Goal: Information Seeking & Learning: Find specific fact

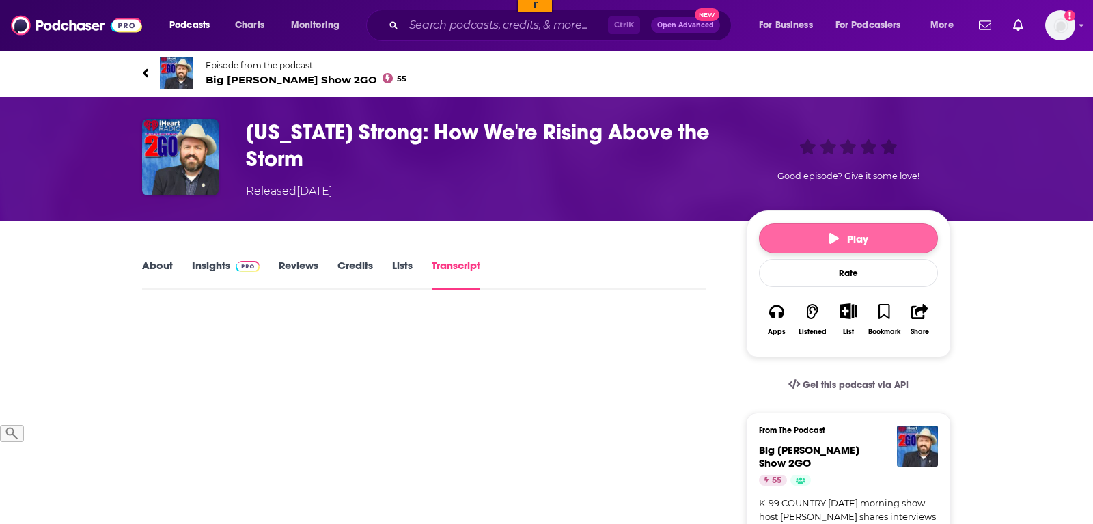
click at [833, 227] on button "Play" at bounding box center [848, 238] width 179 height 30
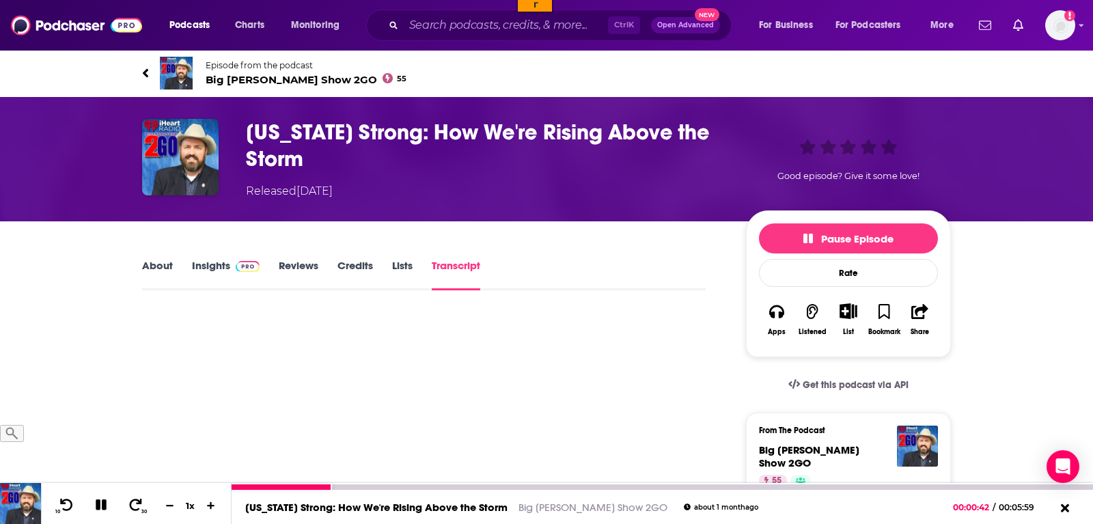
click at [100, 508] on icon at bounding box center [101, 504] width 11 height 11
click at [66, 503] on icon at bounding box center [67, 504] width 14 height 13
click at [95, 505] on icon at bounding box center [101, 505] width 12 height 14
click at [96, 510] on icon at bounding box center [101, 504] width 11 height 11
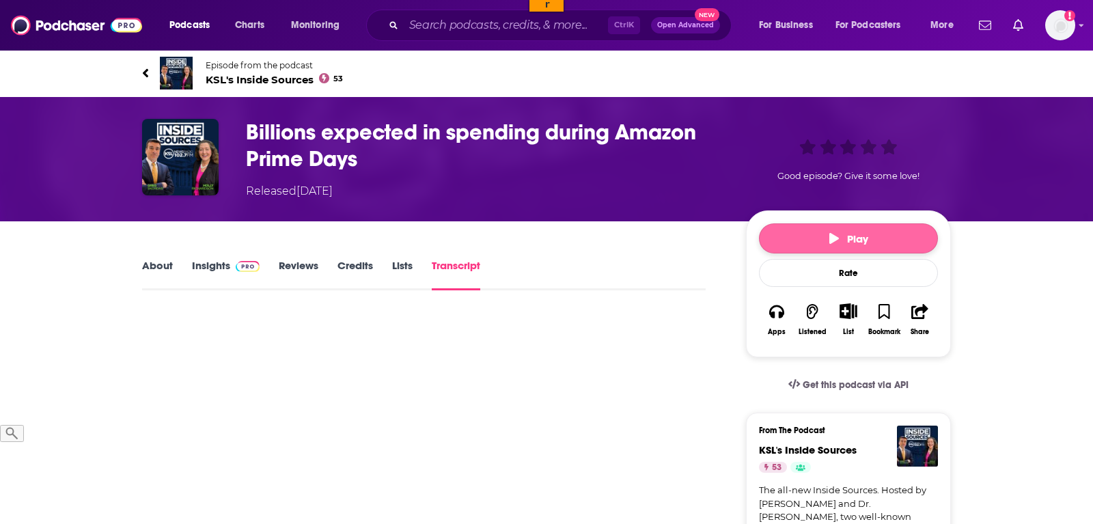
click at [847, 238] on span "Play" at bounding box center [848, 238] width 39 height 13
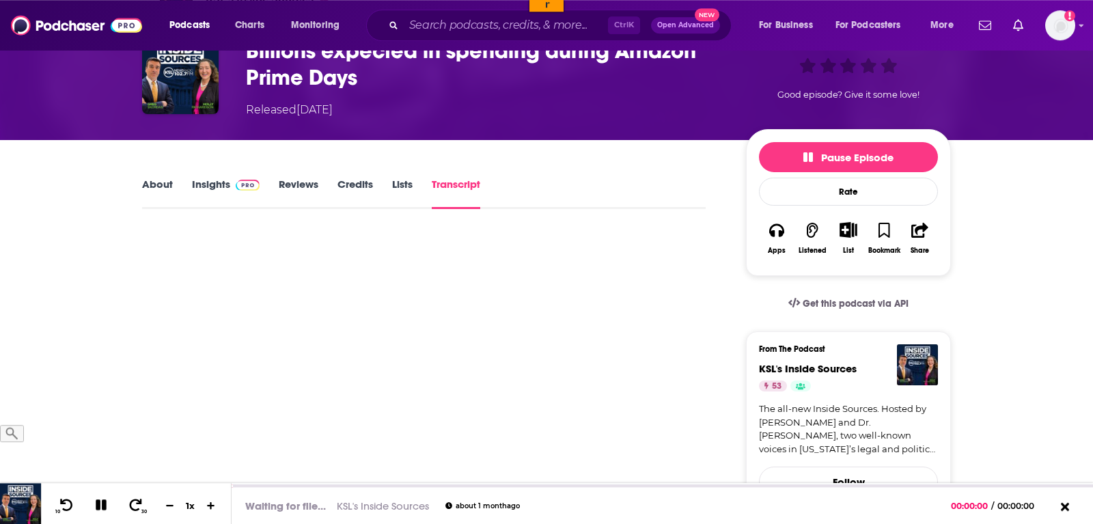
scroll to position [139, 0]
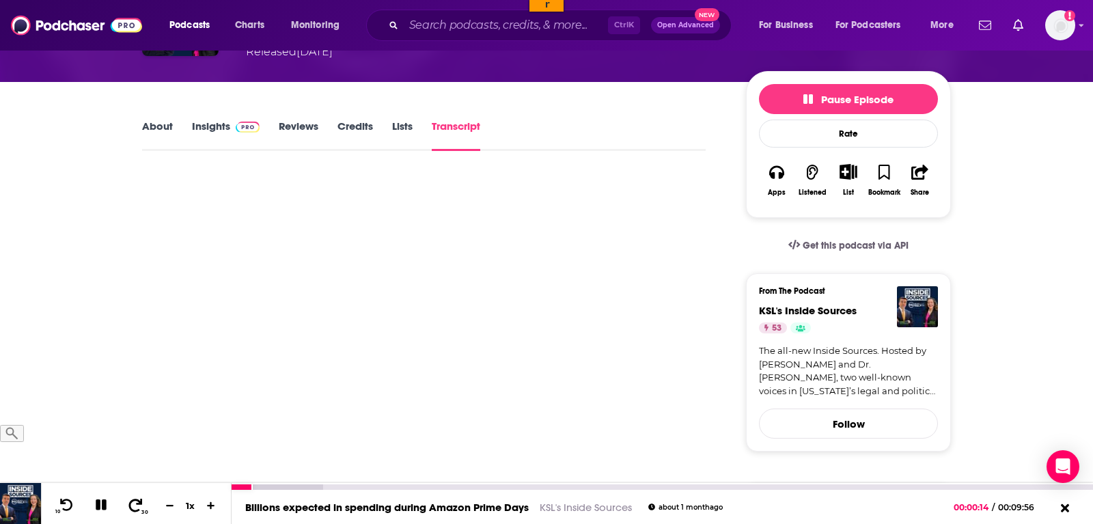
click at [129, 506] on icon at bounding box center [136, 504] width 14 height 13
click at [60, 503] on icon at bounding box center [66, 505] width 17 height 14
click at [67, 503] on icon at bounding box center [66, 505] width 17 height 14
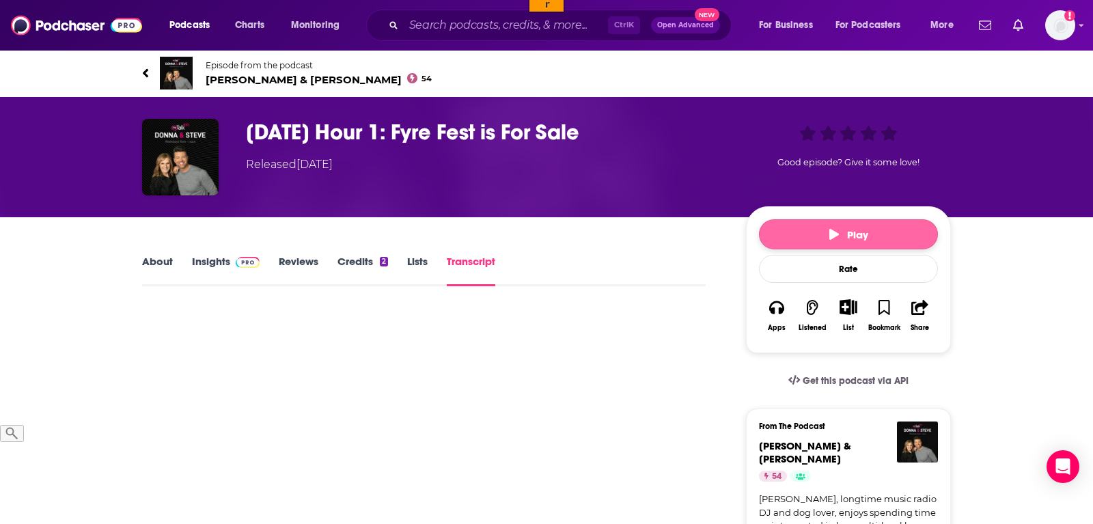
click at [844, 228] on span "Play" at bounding box center [848, 234] width 39 height 13
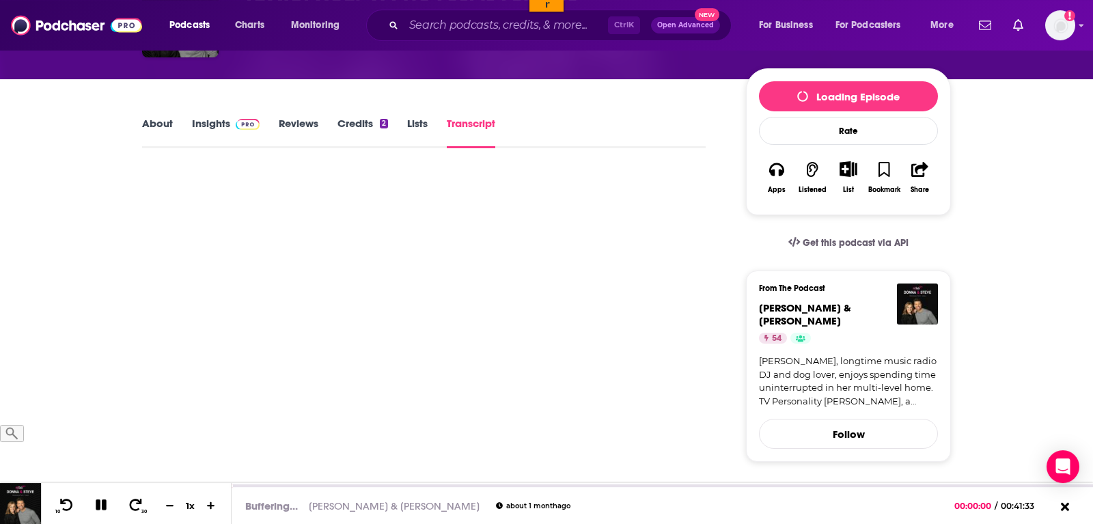
scroll to position [139, 0]
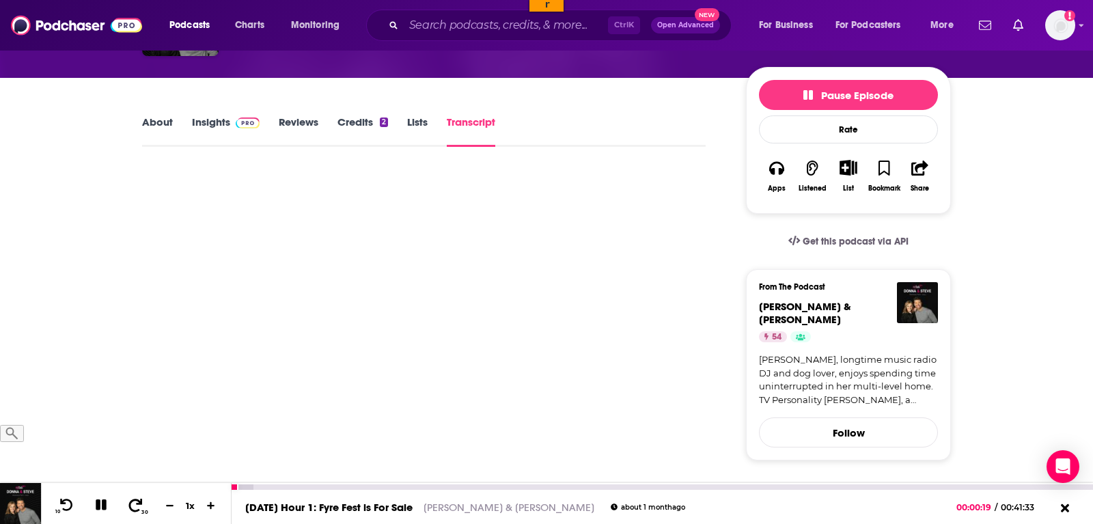
click at [133, 510] on icon at bounding box center [136, 504] width 14 height 13
click at [137, 509] on button "30" at bounding box center [136, 505] width 28 height 19
click at [133, 510] on icon at bounding box center [136, 504] width 14 height 13
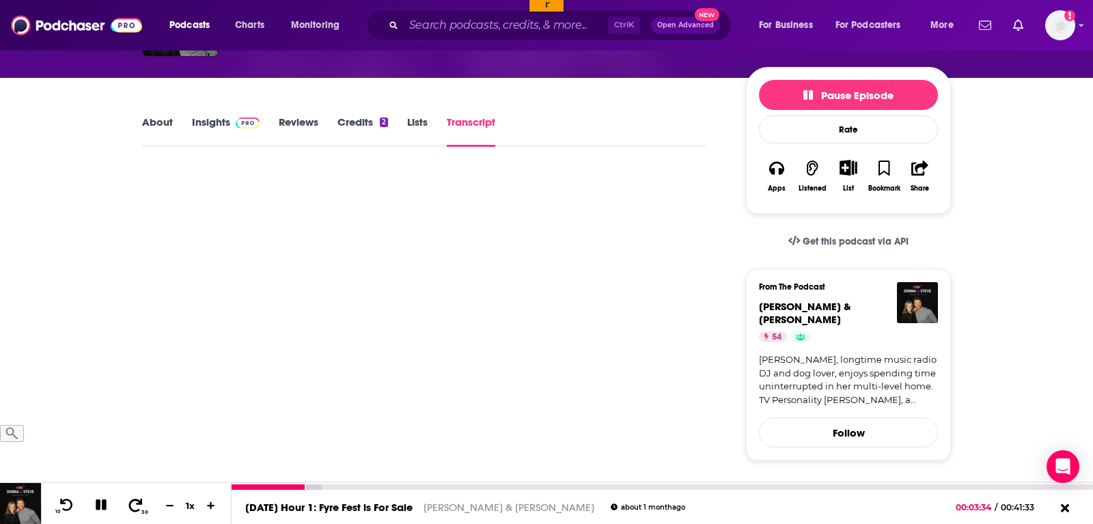
click at [137, 503] on icon at bounding box center [135, 505] width 17 height 14
click at [68, 505] on icon at bounding box center [66, 505] width 17 height 14
click at [109, 505] on div at bounding box center [106, 503] width 35 height 21
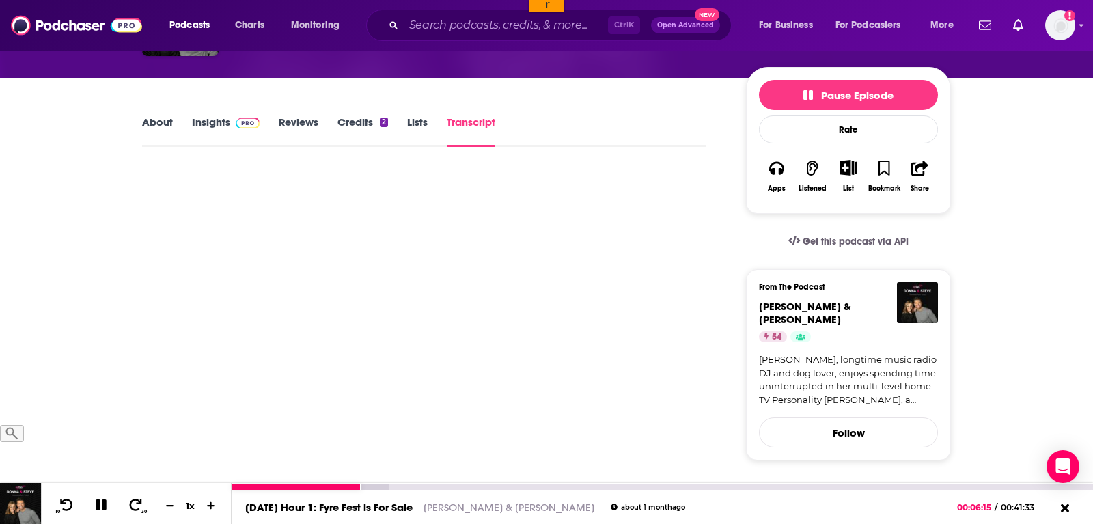
click at [103, 506] on icon at bounding box center [101, 505] width 12 height 12
click at [93, 505] on icon at bounding box center [100, 505] width 17 height 14
click at [60, 505] on icon at bounding box center [66, 505] width 17 height 14
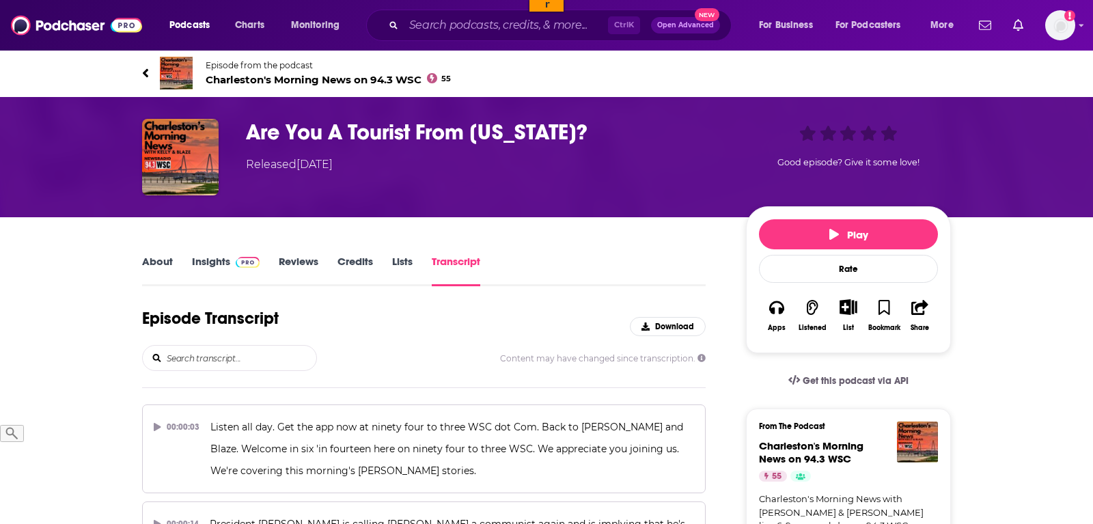
click at [259, 354] on input "search" at bounding box center [240, 358] width 151 height 25
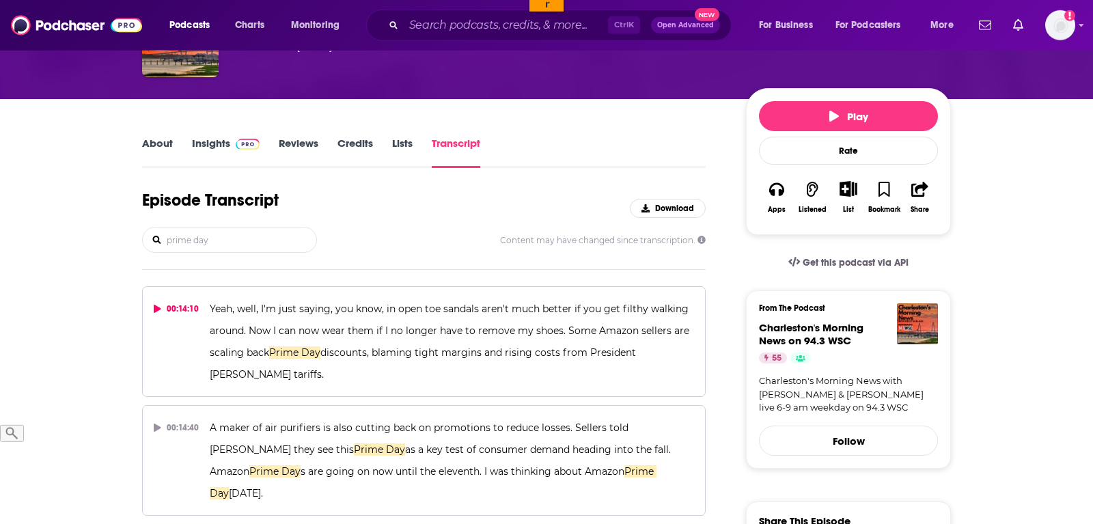
scroll to position [139, 0]
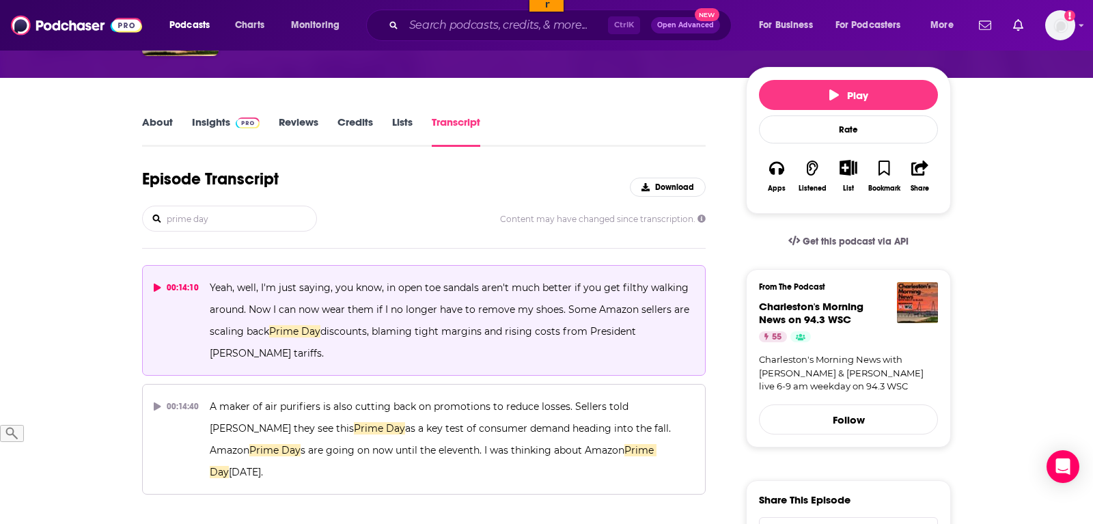
type input "prime day"
click at [156, 286] on icon at bounding box center [157, 287] width 7 height 8
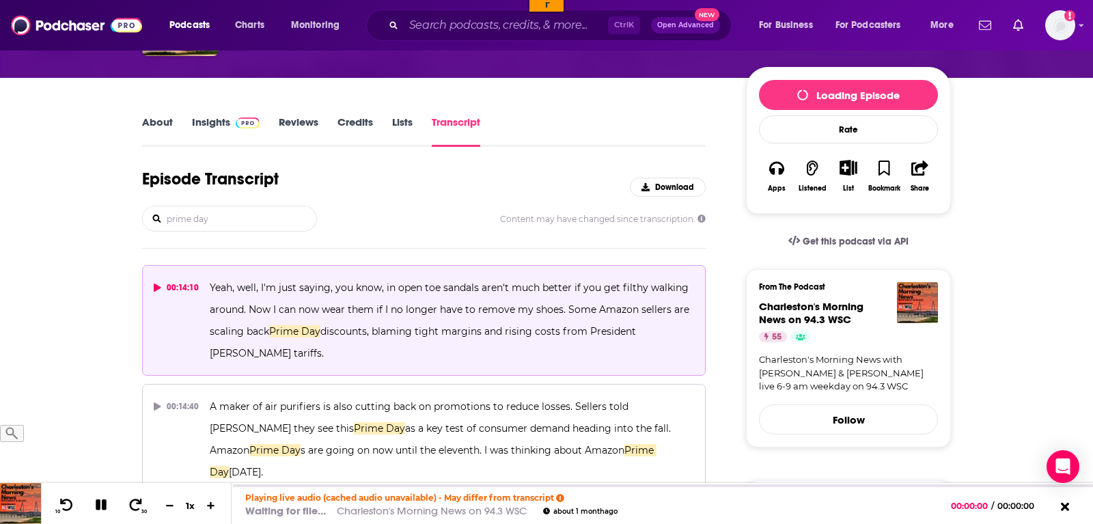
drag, startPoint x: 229, startPoint y: 218, endPoint x: 113, endPoint y: 223, distance: 116.2
click at [165, 223] on input "prime day" at bounding box center [240, 218] width 151 height 25
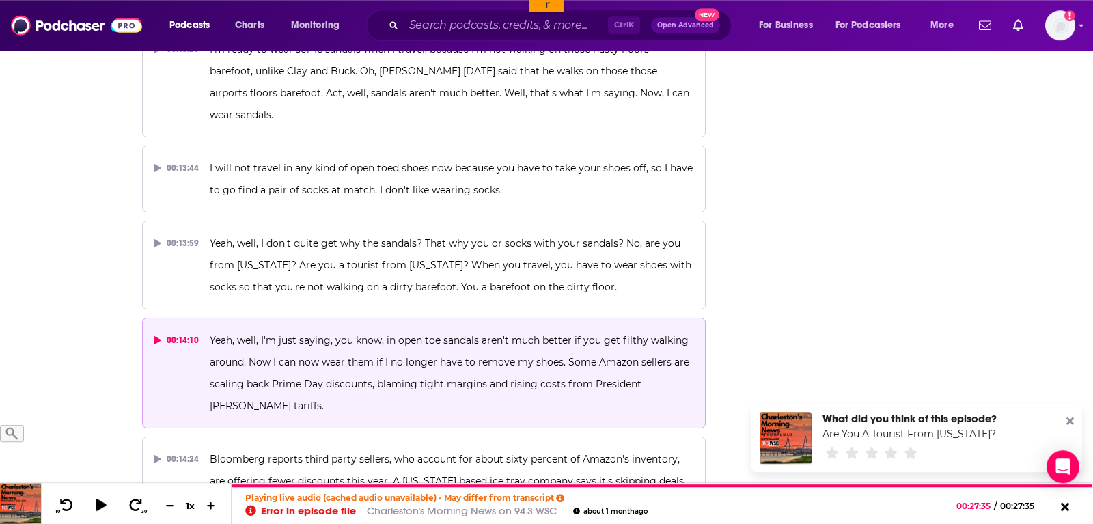
scroll to position [5434, 0]
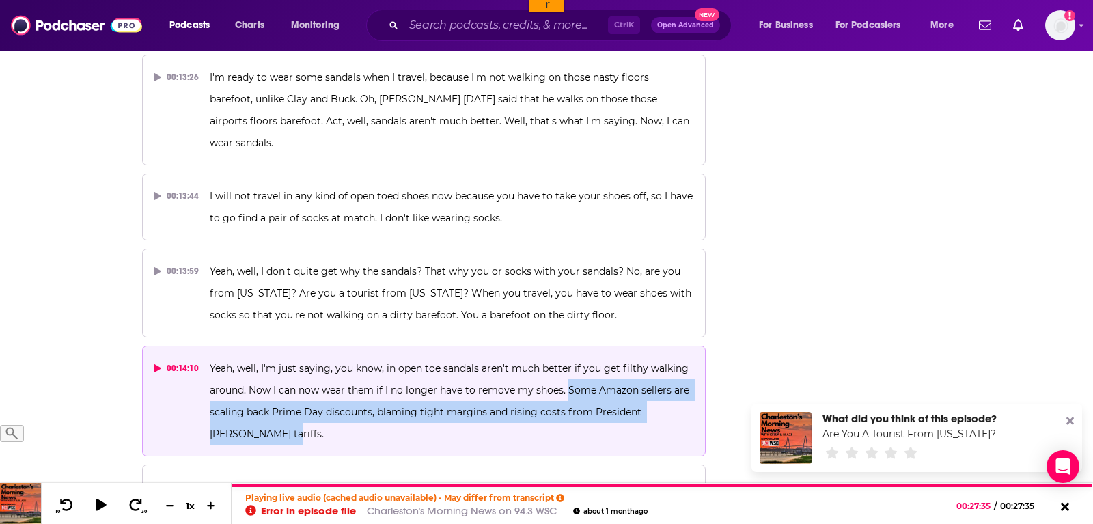
drag, startPoint x: 566, startPoint y: 279, endPoint x: 586, endPoint y: 317, distance: 43.4
click at [586, 357] on p "Yeah, well, I'm just saying, you know, in open toe sandals aren't much better i…" at bounding box center [452, 400] width 484 height 87
copy span "Some Amazon sellers are scaling back Prime Day discounts, blaming tight margins…"
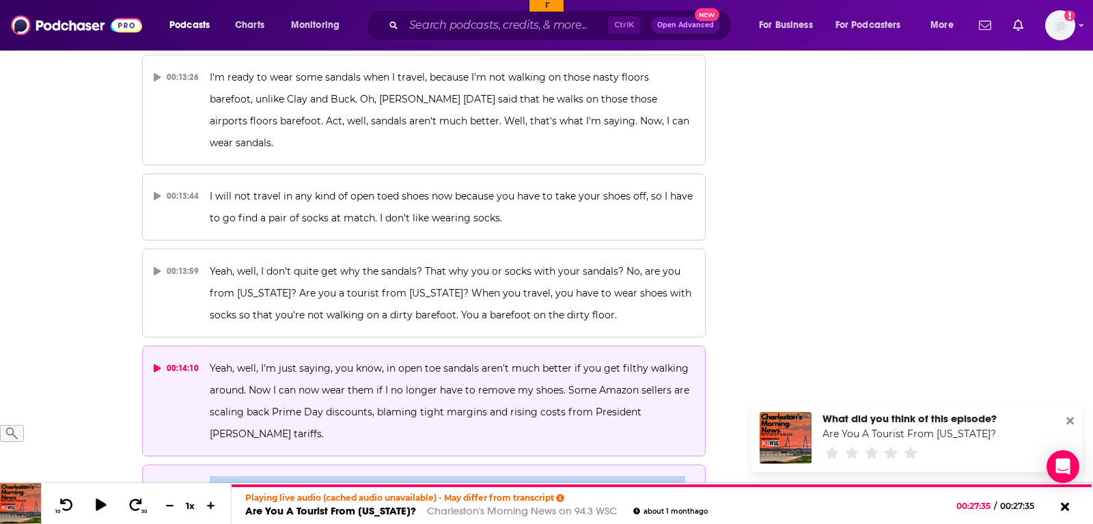
drag, startPoint x: 476, startPoint y: 421, endPoint x: 205, endPoint y: 376, distance: 274.8
click at [205, 464] on button "00:14:24 Bloomberg reports third party sellers, who account for about sixty per…" at bounding box center [423, 508] width 563 height 89
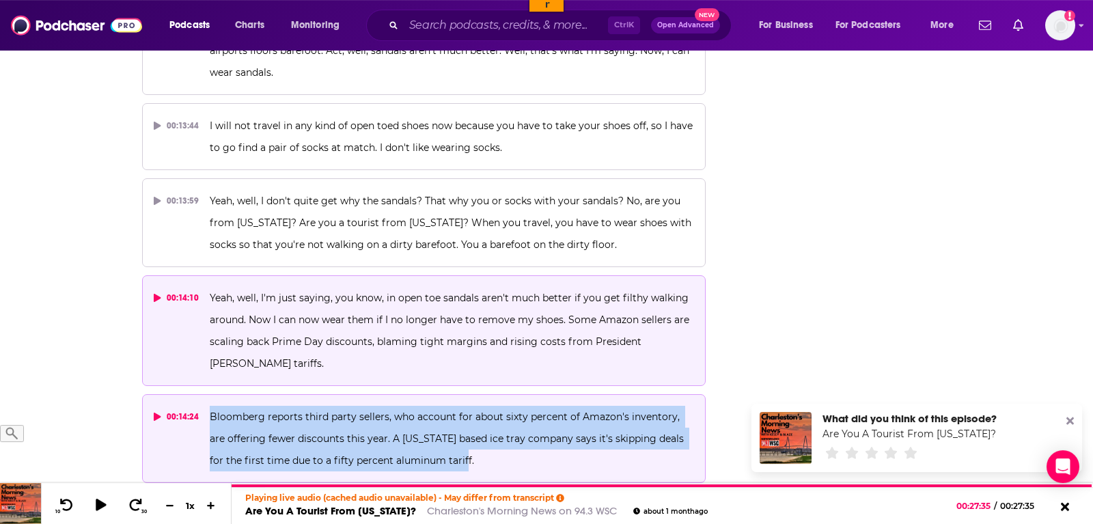
scroll to position [5573, 0]
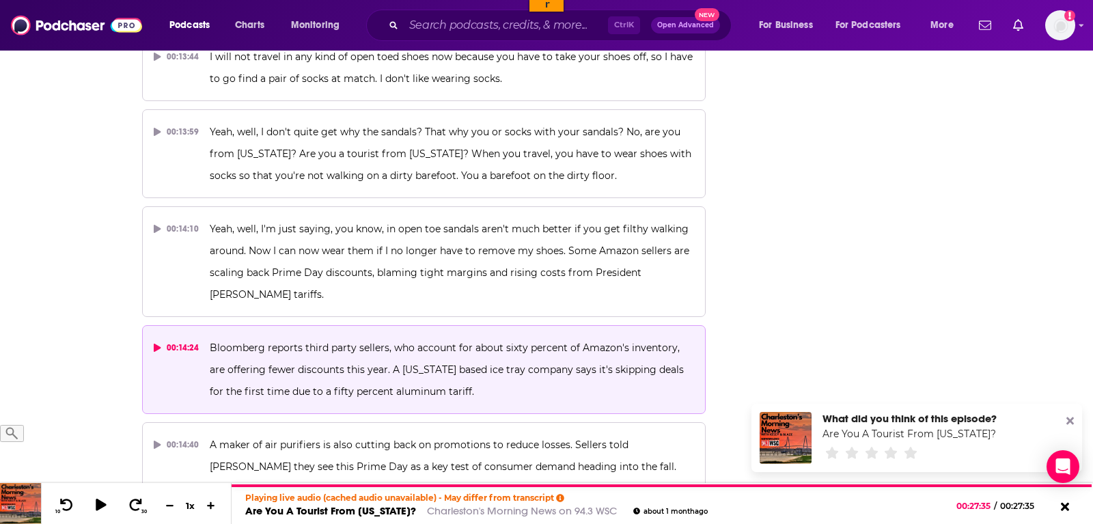
click at [469, 337] on p "Bloomberg reports third party sellers, who account for about sixty percent of A…" at bounding box center [452, 370] width 484 height 66
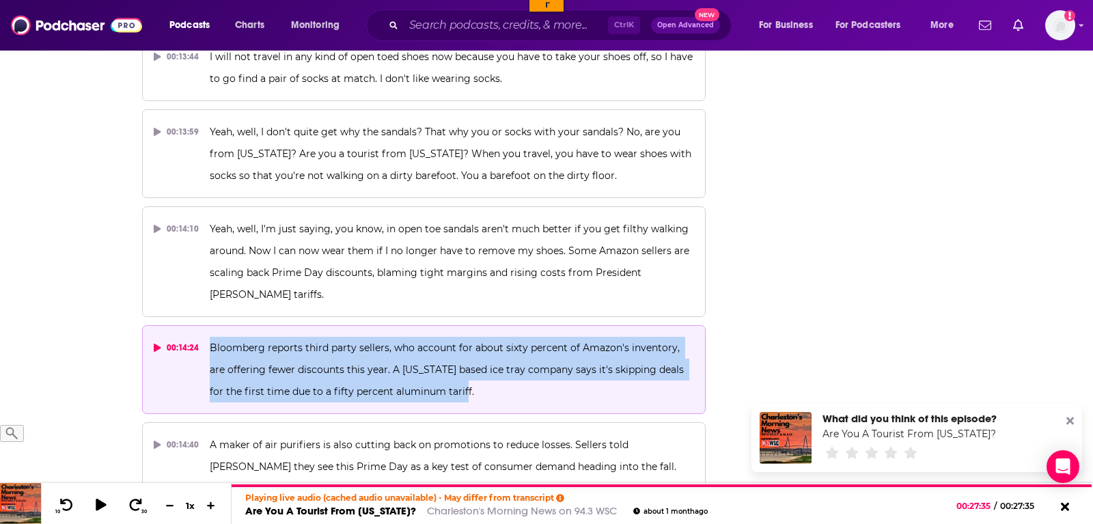
drag, startPoint x: 473, startPoint y: 278, endPoint x: 206, endPoint y: 244, distance: 269.9
click at [206, 325] on button "00:14:24 Bloomberg reports third party sellers, who account for about sixty per…" at bounding box center [423, 369] width 563 height 89
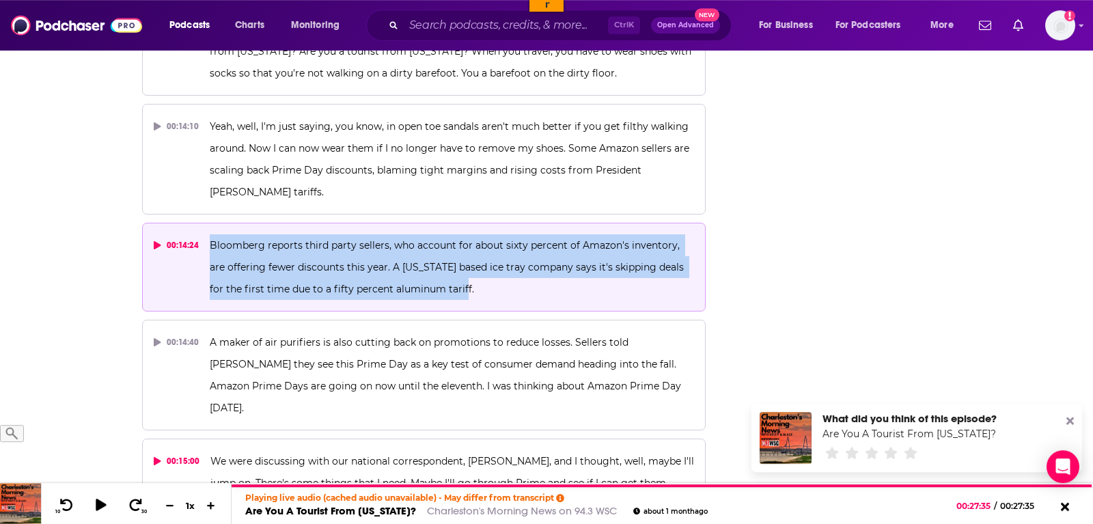
scroll to position [5713, 0]
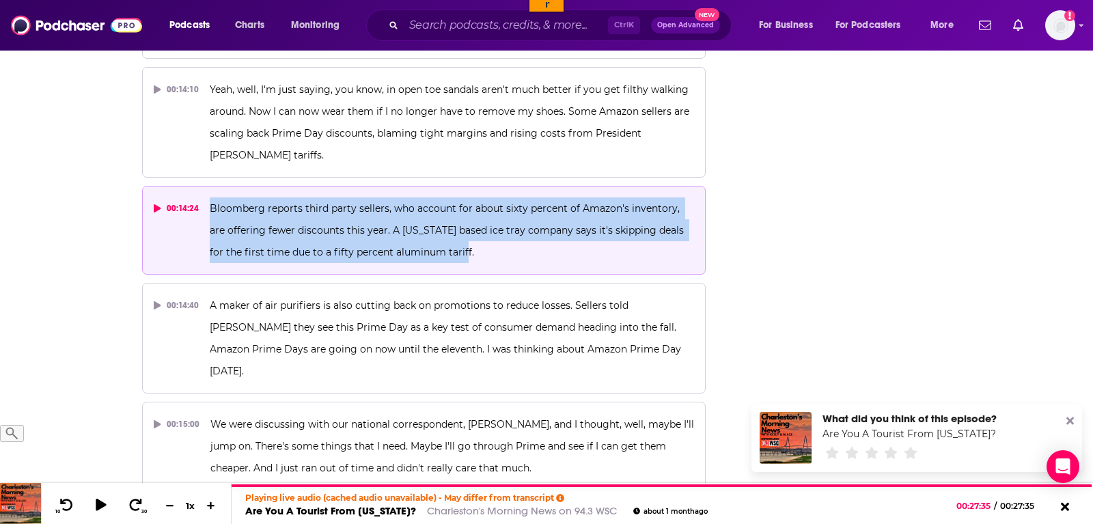
copy span "Bloomberg reports third party sellers, who account for about sixty percent of A…"
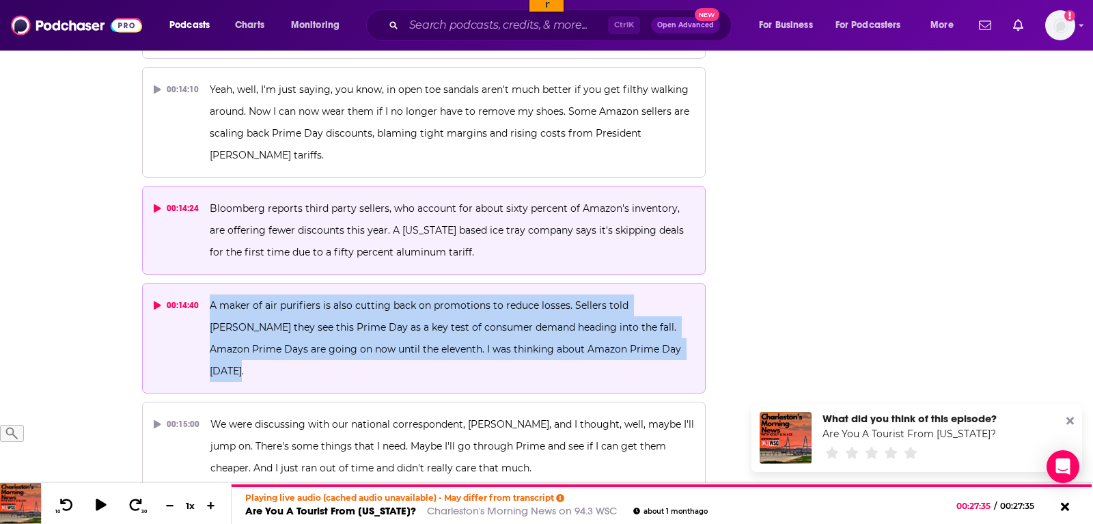
drag, startPoint x: 632, startPoint y: 242, endPoint x: 208, endPoint y: 195, distance: 426.8
click at [210, 294] on p "A maker of air purifiers is also cutting back on promotions to reduce losses. S…" at bounding box center [452, 337] width 484 height 87
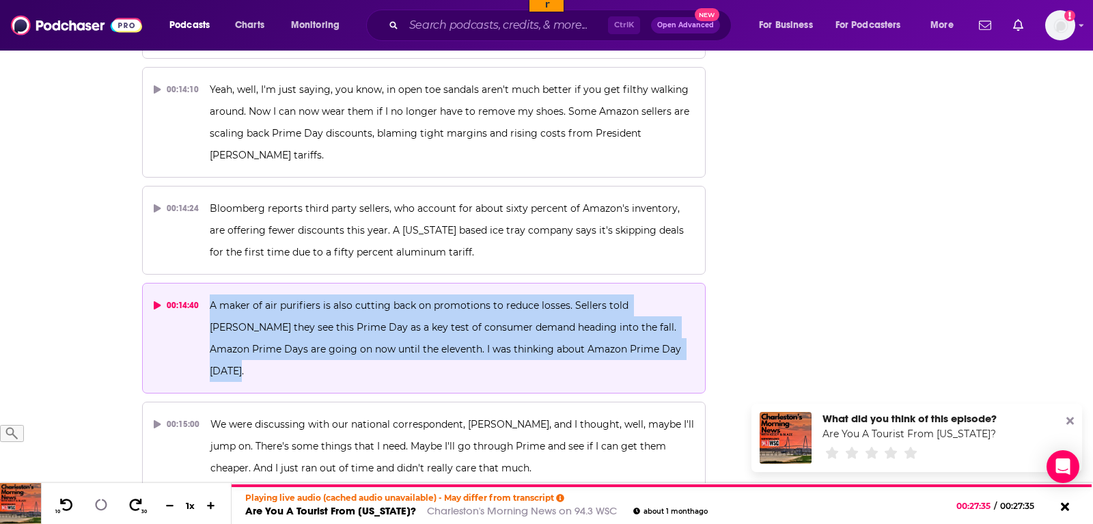
copy span "A maker of air purifiers is also cutting back on promotions to reduce losses. S…"
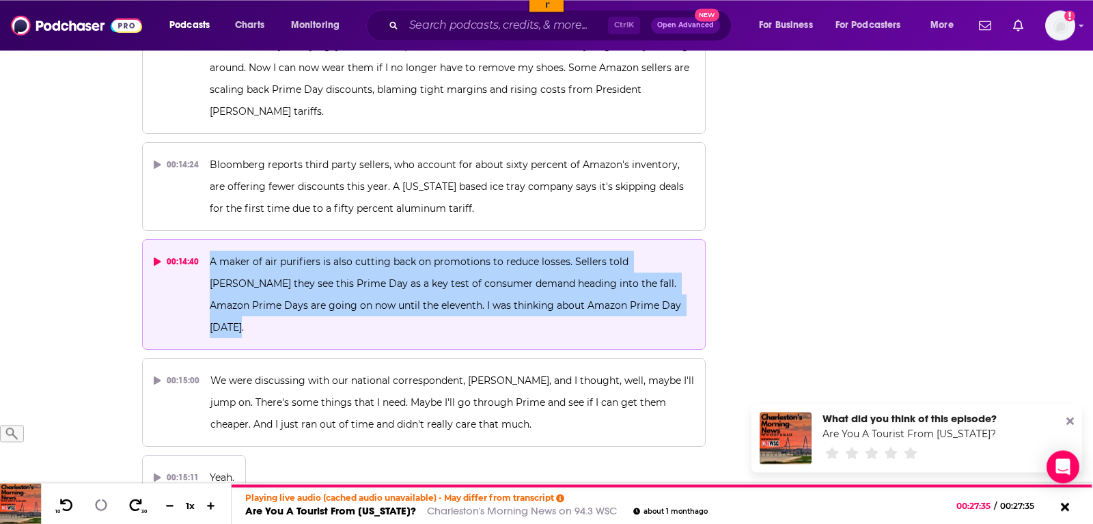
scroll to position [5783, 0]
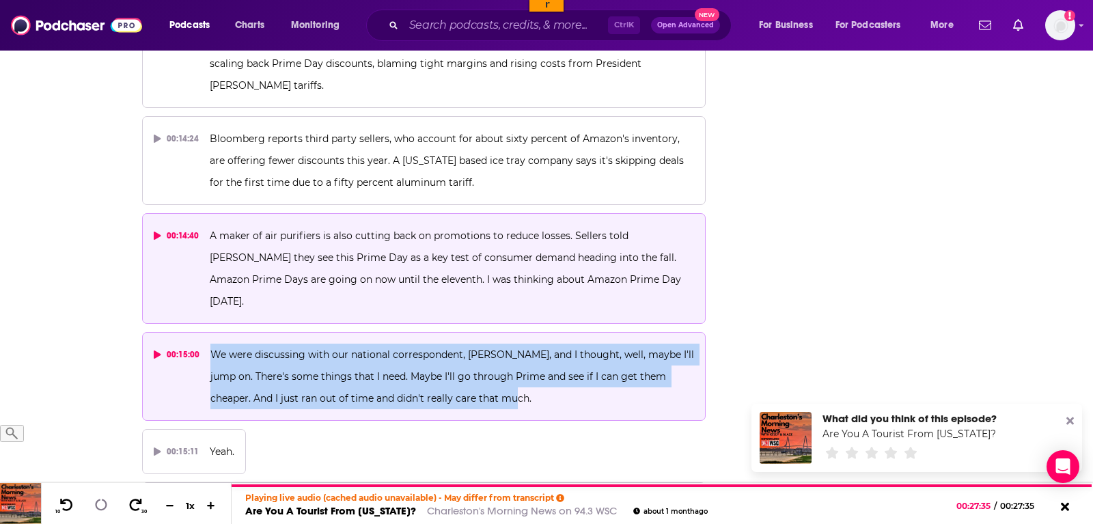
drag, startPoint x: 495, startPoint y: 268, endPoint x: 200, endPoint y: 220, distance: 298.2
click at [200, 332] on button "00:15:00 We were discussing with our national correspondent, Roy O'Neil, and I …" at bounding box center [423, 376] width 563 height 89
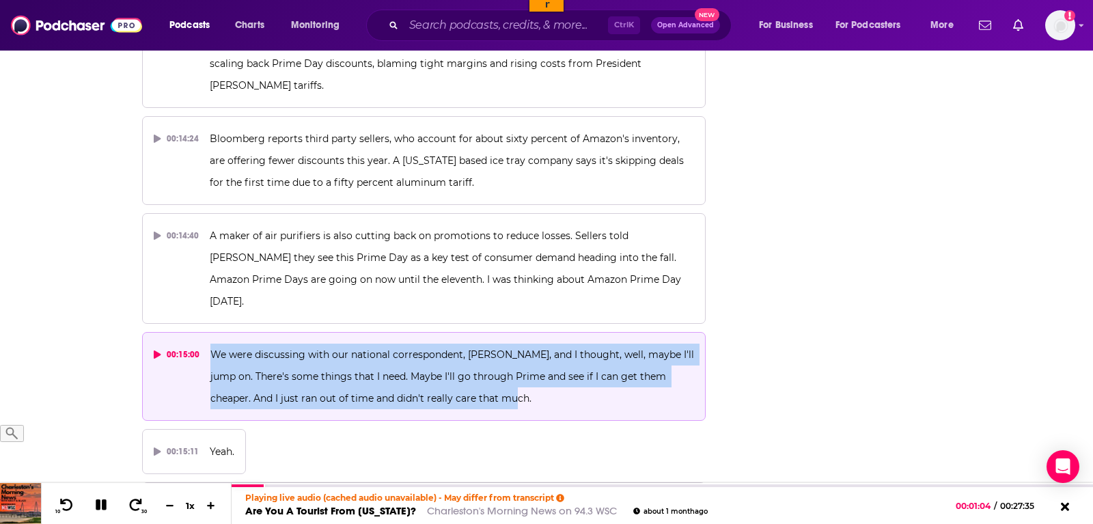
copy button "We were discussing with our national correspondent, Roy O'Neil, and I thought, …"
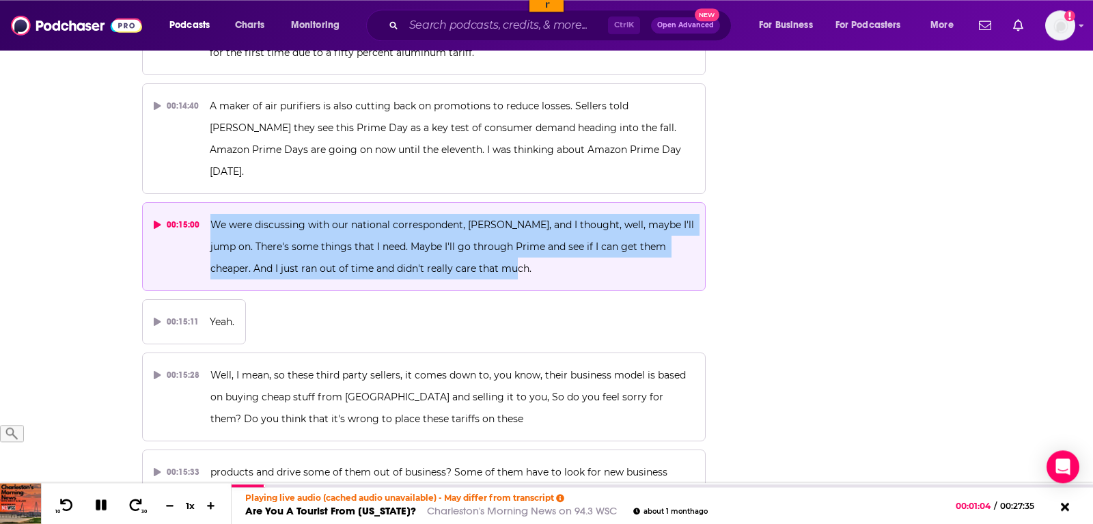
scroll to position [5922, 0]
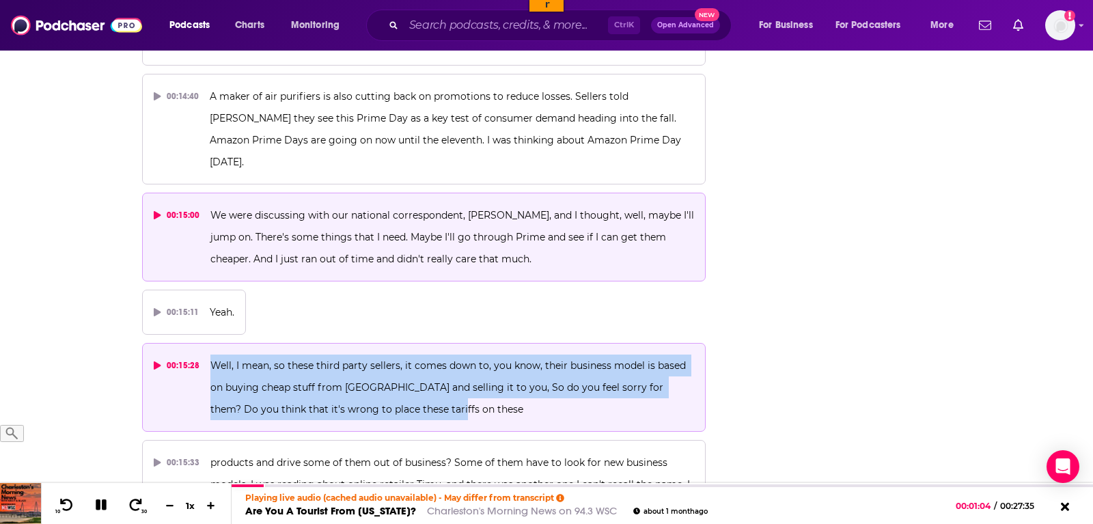
drag, startPoint x: 452, startPoint y: 283, endPoint x: 209, endPoint y: 237, distance: 247.6
click at [210, 354] on p "Well, I mean, so these third party sellers, it comes down to, you know, their b…" at bounding box center [452, 387] width 484 height 66
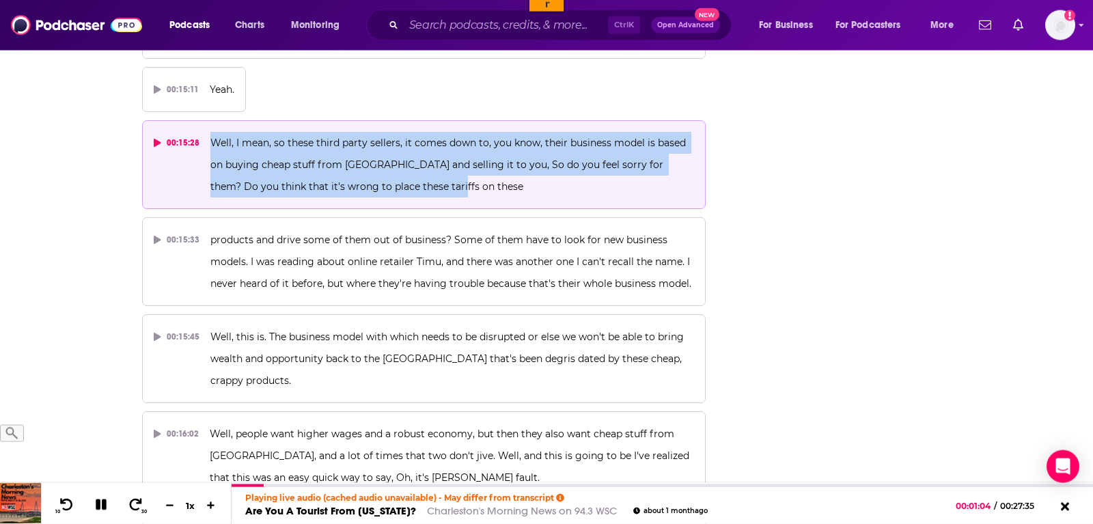
scroll to position [6340, 0]
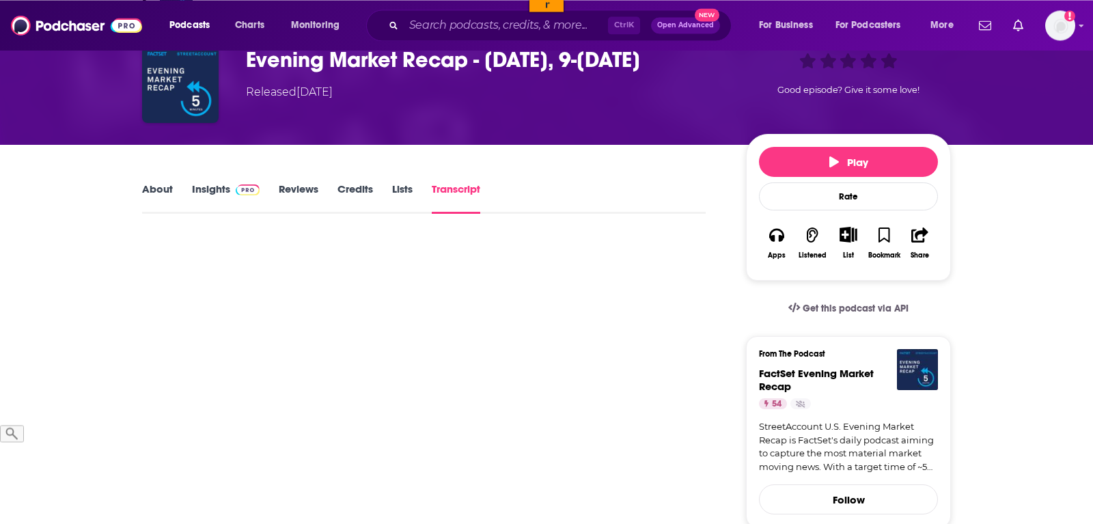
scroll to position [70, 0]
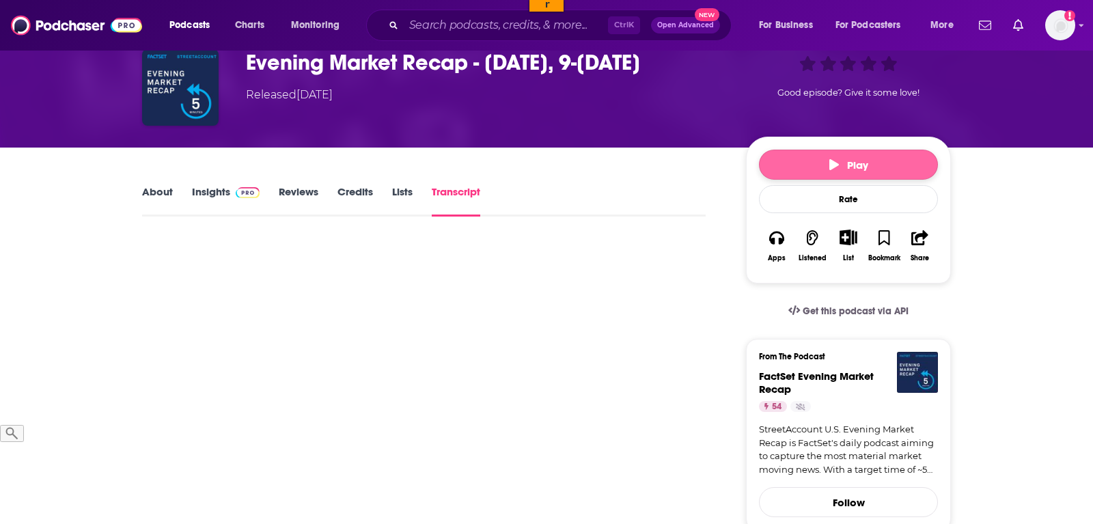
click at [828, 171] on button "Play" at bounding box center [848, 165] width 179 height 30
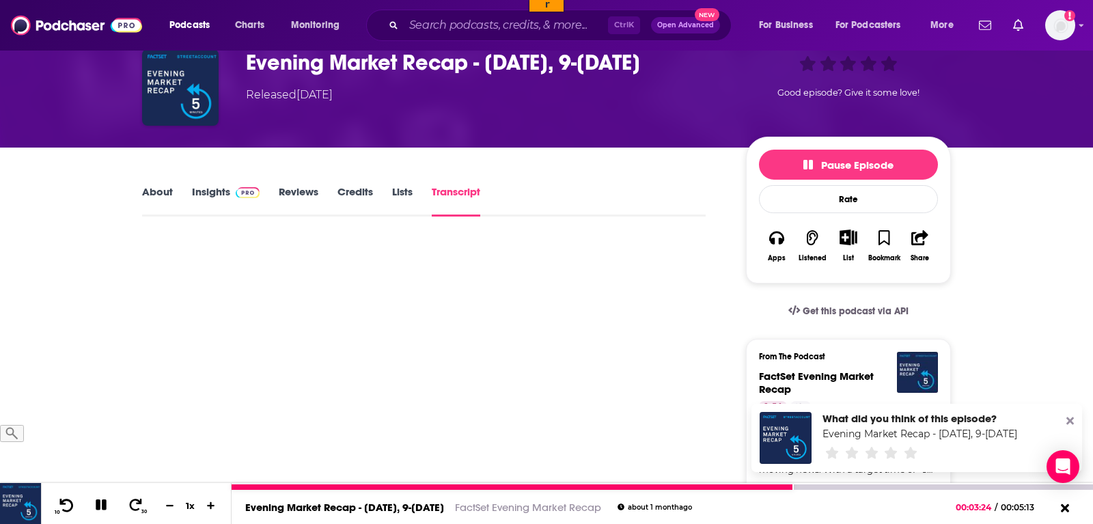
click at [68, 509] on icon at bounding box center [66, 505] width 17 height 14
click at [98, 510] on icon at bounding box center [100, 505] width 13 height 13
click at [100, 508] on icon at bounding box center [101, 505] width 12 height 14
click at [70, 505] on icon at bounding box center [66, 505] width 17 height 14
click at [67, 510] on icon at bounding box center [66, 505] width 17 height 14
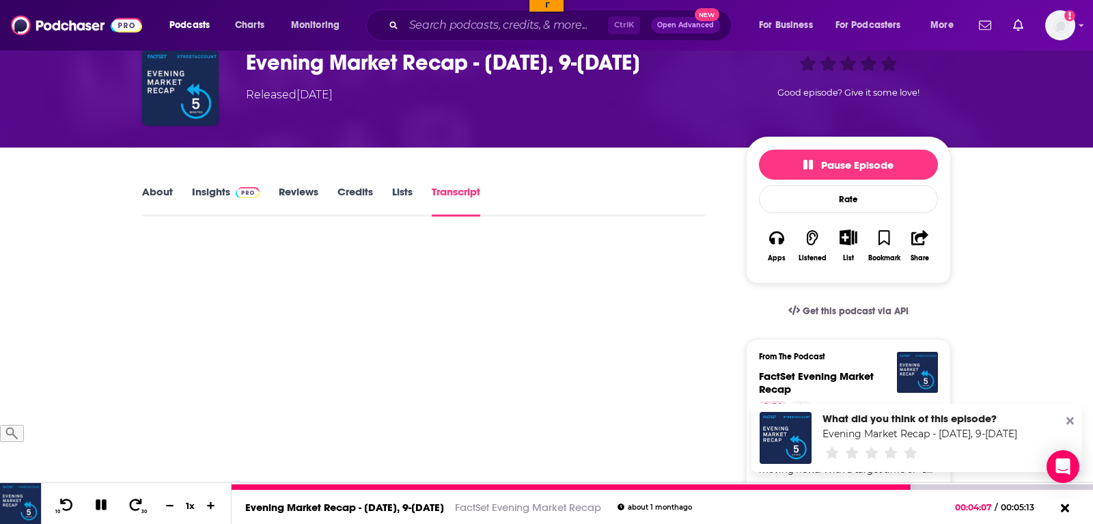
click at [99, 506] on icon at bounding box center [102, 505] width 16 height 12
